Goal: Find specific fact: Find specific page/section

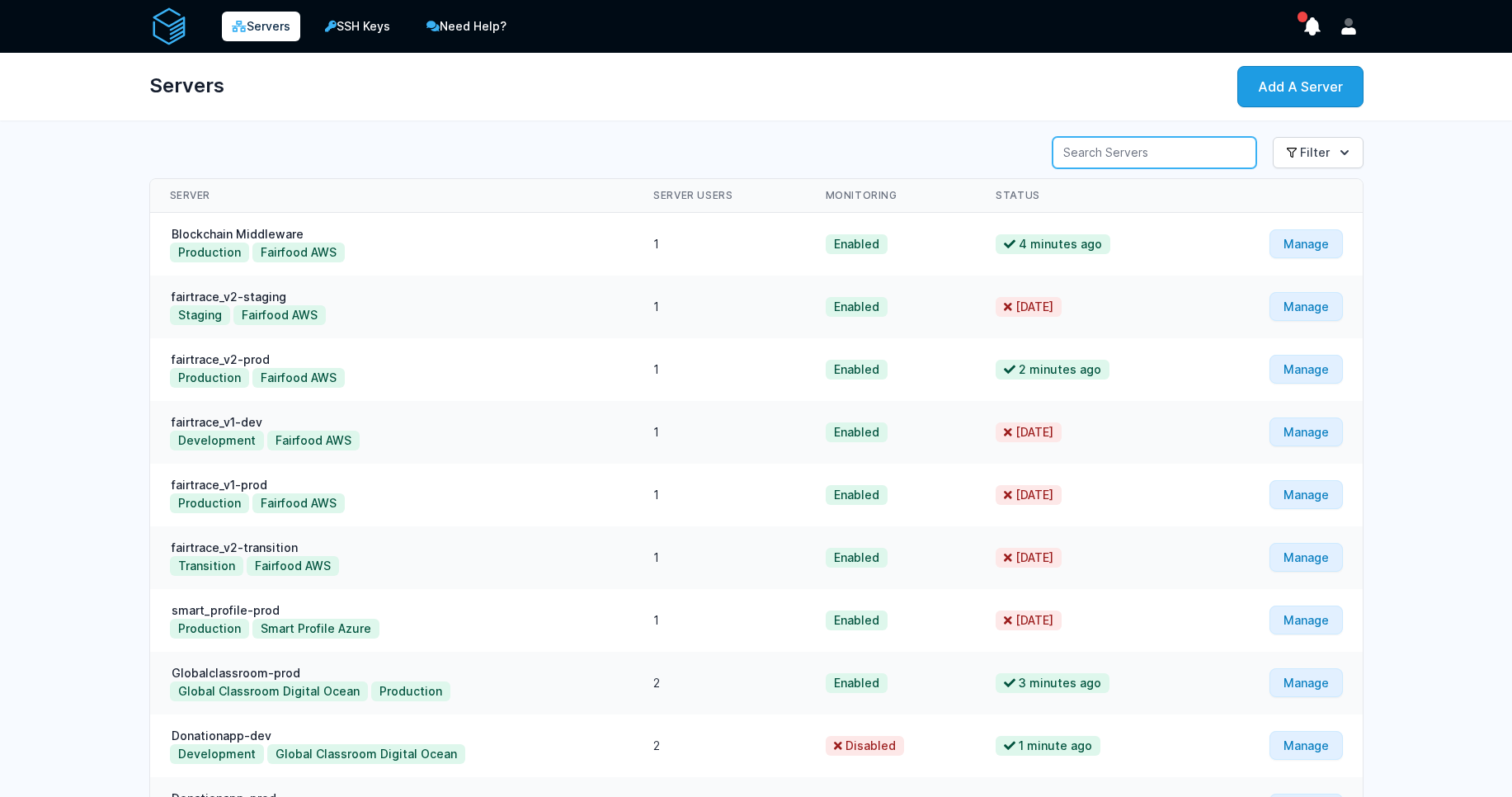
click at [1107, 151] on input "Server Search" at bounding box center [1155, 152] width 204 height 32
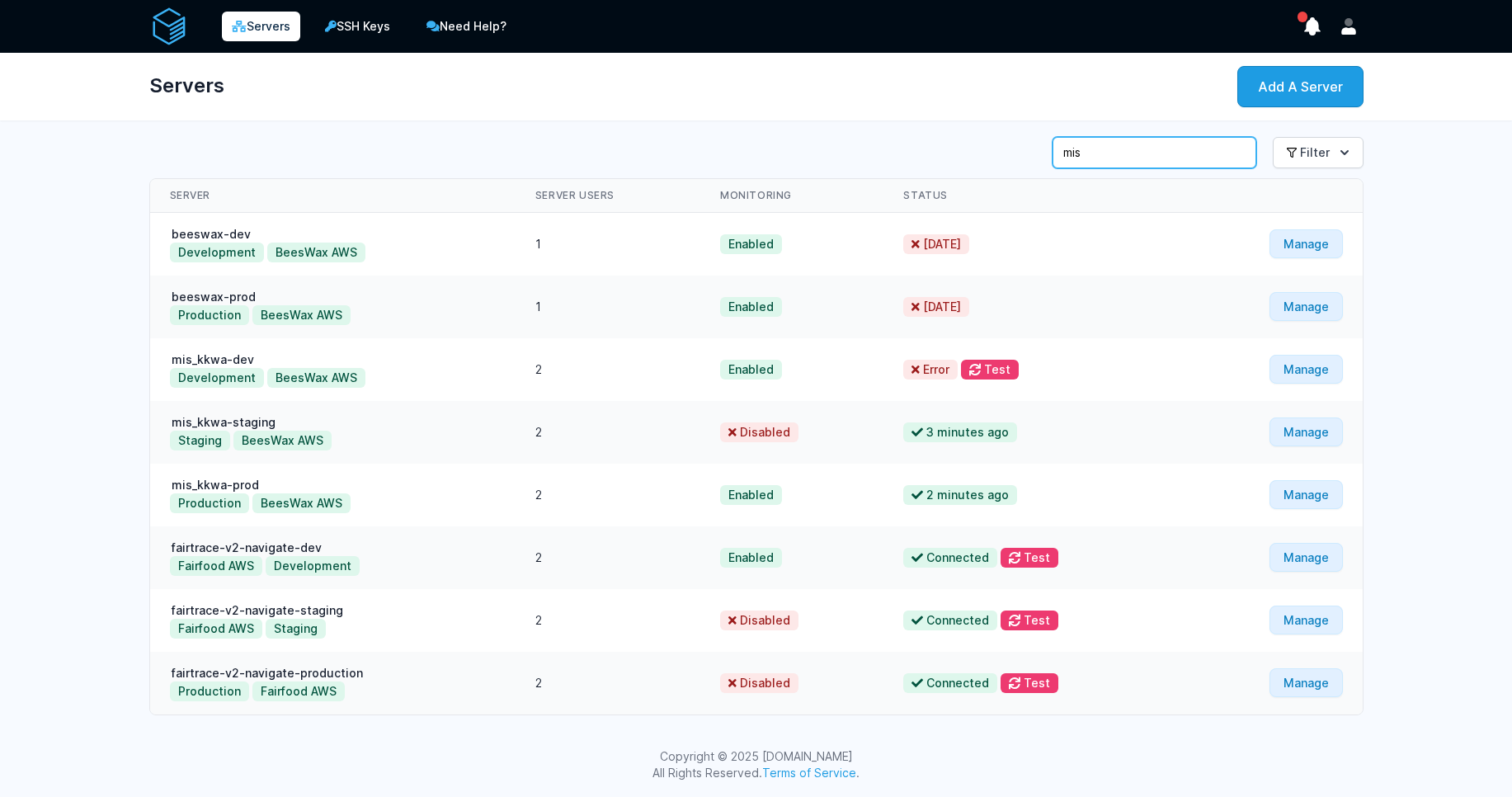
type input "mis"
click at [235, 355] on link "mis_kkwa-dev" at bounding box center [212, 358] width 86 height 14
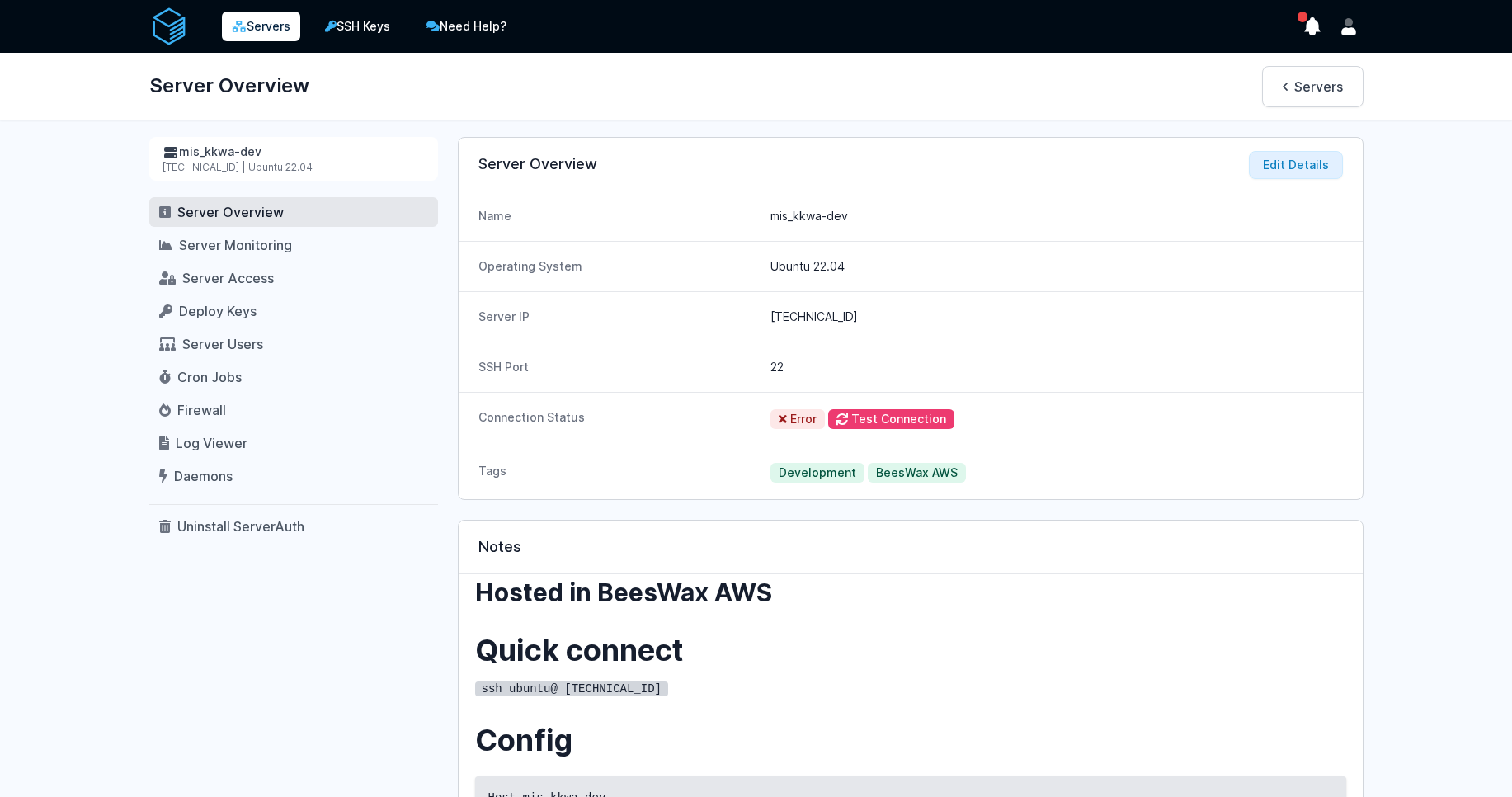
scroll to position [178, 0]
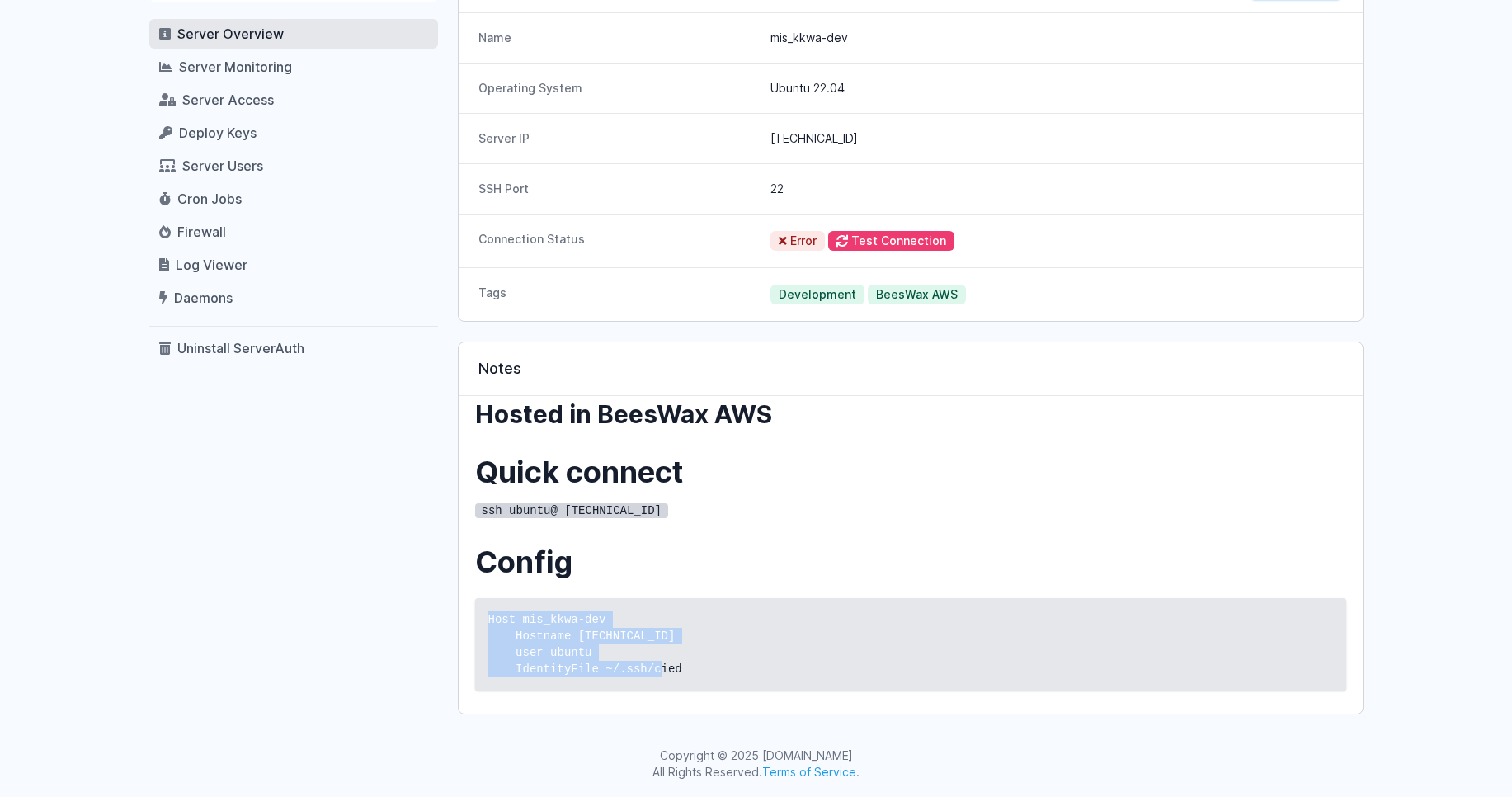
drag, startPoint x: 697, startPoint y: 689, endPoint x: 461, endPoint y: 607, distance: 249.8
click at [461, 607] on div "Hosted in BeesWax AWS Quick connect ssh ubuntu@ 3.125.114.4 Config Host mis_kkw…" at bounding box center [911, 555] width 904 height 317
copy code "Host mis_kkwa-dev Hostname 3.125.114.4 user ubuntu IdentityFile ~/.ssh/cied"
click at [275, 497] on div "mis_kkwa-dev 3.125.114.4 | Ubuntu 22.04 Server Overview Server Monitoring Serve…" at bounding box center [294, 336] width 288 height 755
